Goal: Communication & Community: Ask a question

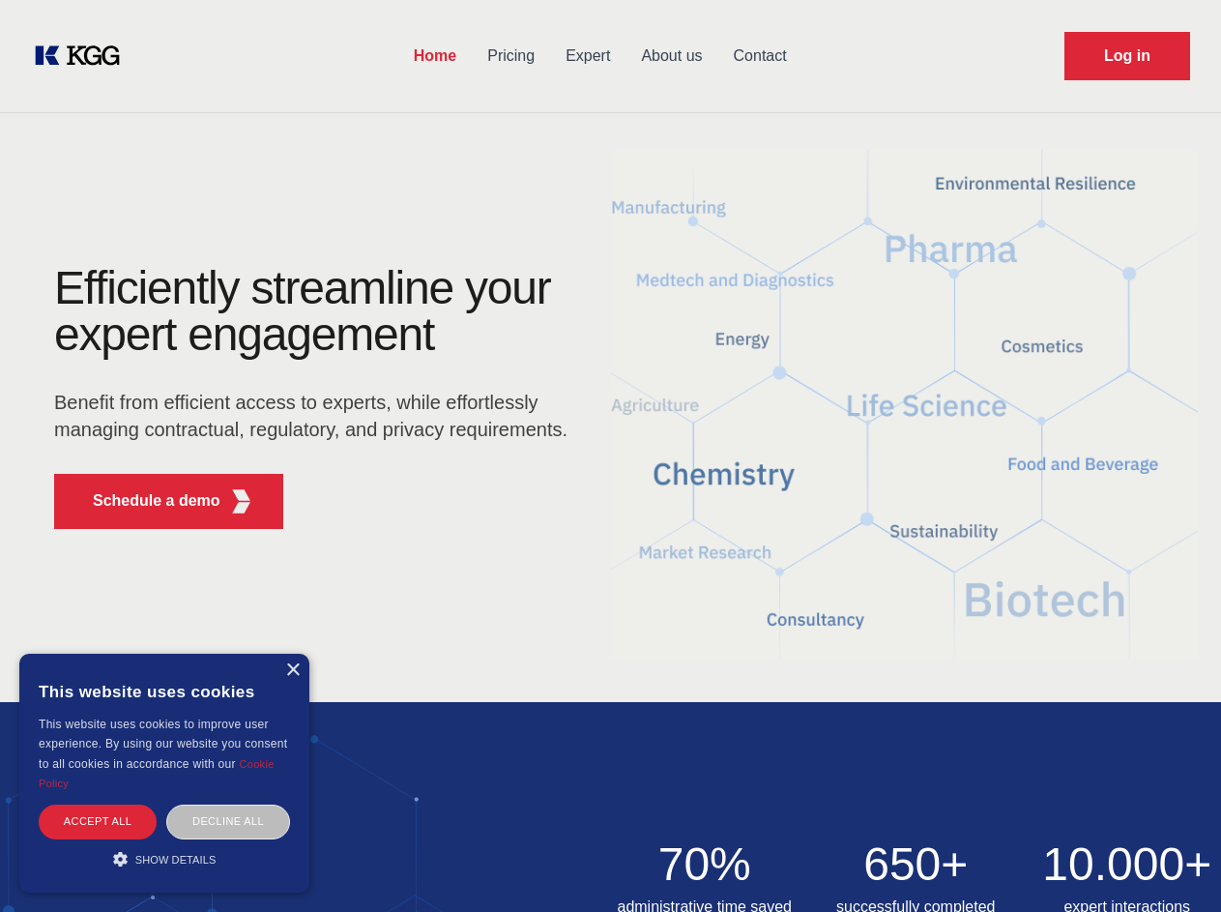
click at [610, 455] on div "Efficiently streamline your expert engagement Benefit from efficient access to …" at bounding box center [317, 404] width 588 height 279
click at [145, 501] on p "Schedule a demo" at bounding box center [157, 500] width 128 height 23
click at [292, 670] on div "× This website uses cookies This website uses cookies to improve user experienc…" at bounding box center [164, 772] width 290 height 239
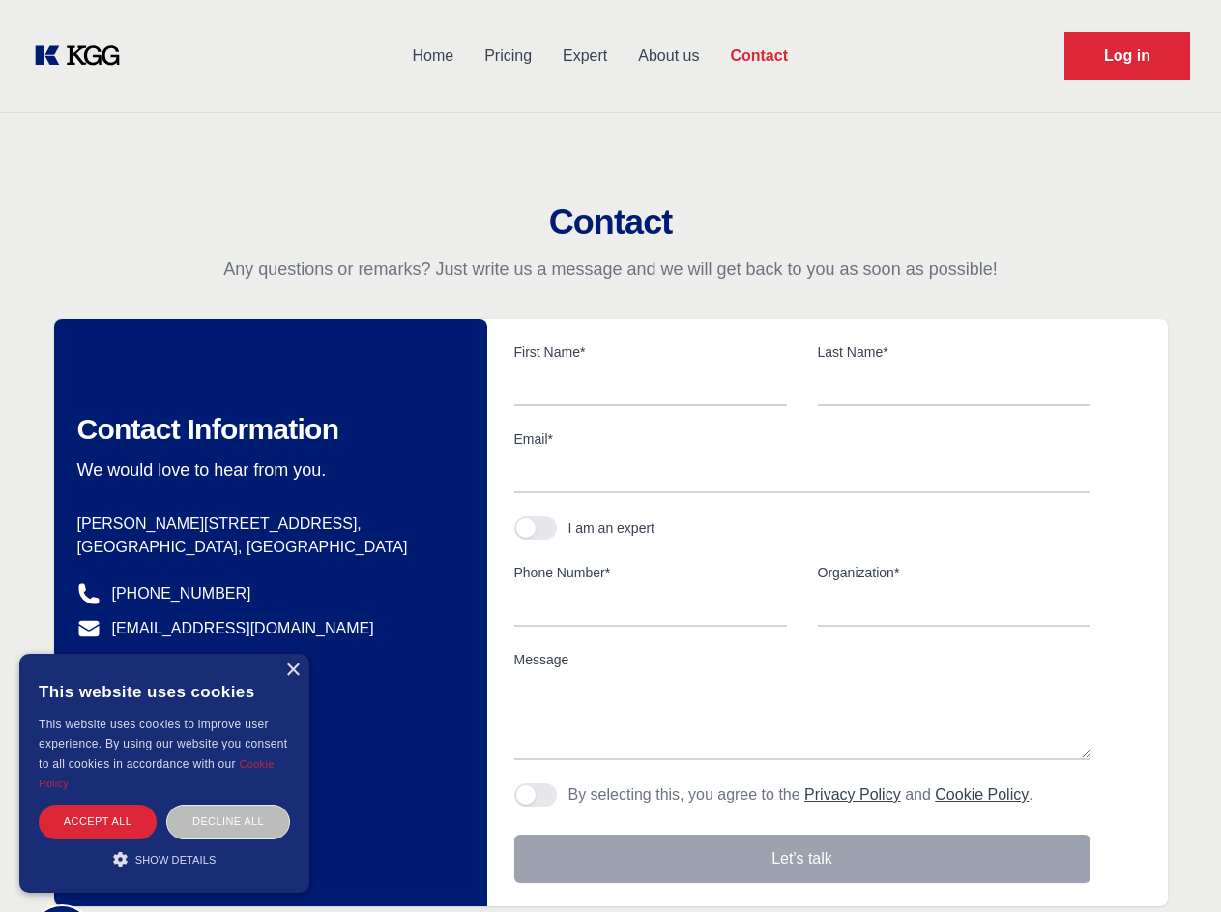
click at [98, 821] on div "Accept all" at bounding box center [98, 821] width 118 height 34
click at [228, 821] on div "Decline all" at bounding box center [228, 821] width 124 height 34
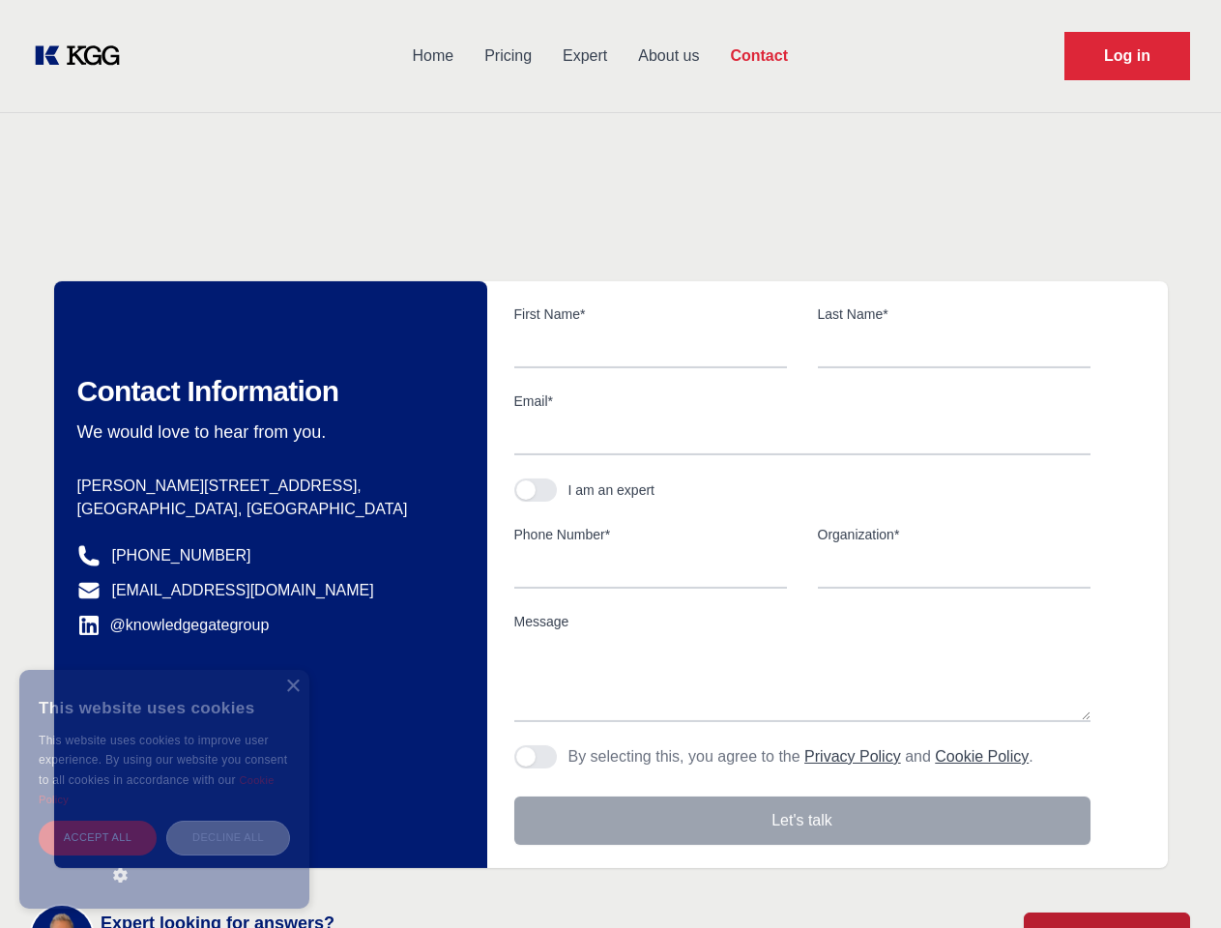
click at [164, 858] on main "Contact Any questions or remarks? Just write us a message and we will get back …" at bounding box center [610, 503] width 1221 height 1006
